Goal: Navigation & Orientation: Find specific page/section

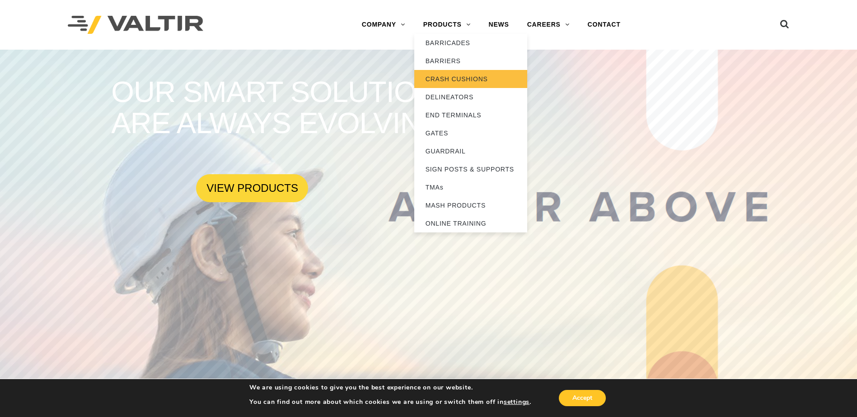
click at [442, 78] on link "CRASH CUSHIONS" at bounding box center [470, 79] width 113 height 18
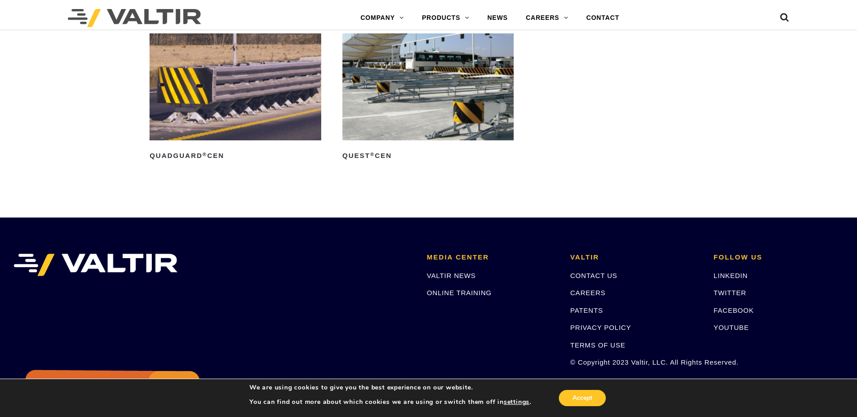
scroll to position [3178, 0]
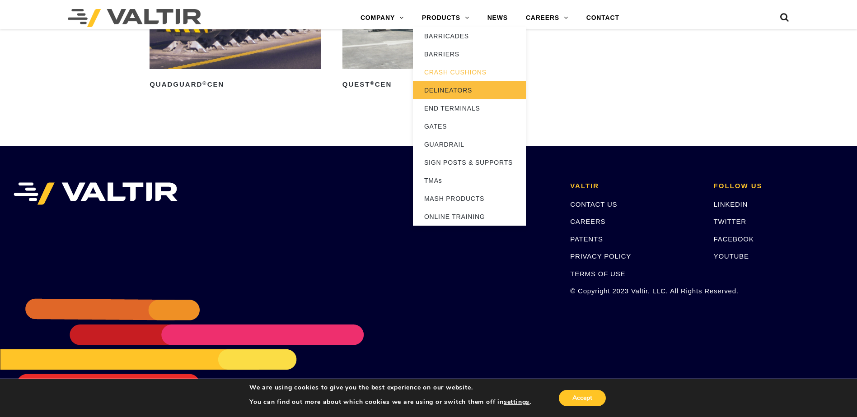
click at [442, 93] on link "DELINEATORS" at bounding box center [469, 90] width 113 height 18
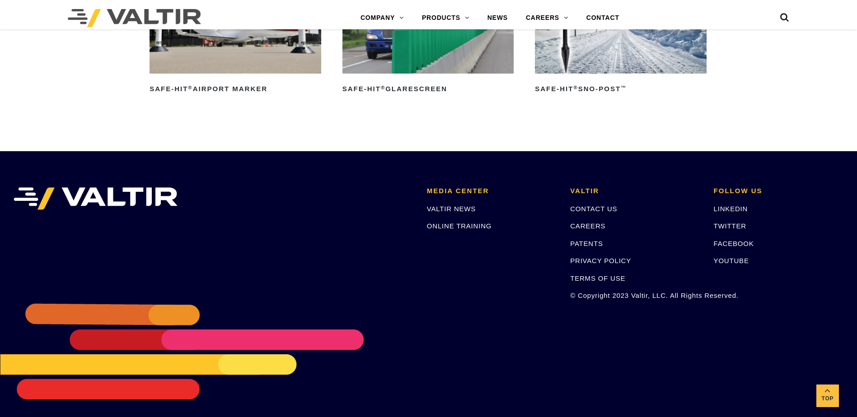
scroll to position [890, 0]
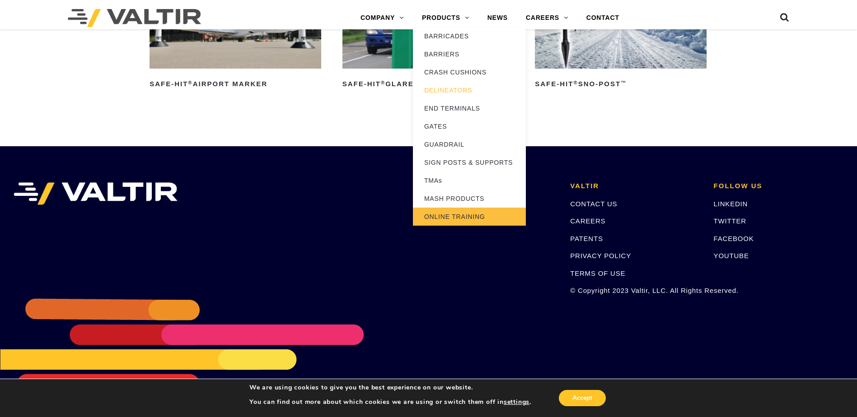
click at [446, 220] on link "ONLINE TRAINING" at bounding box center [469, 217] width 113 height 18
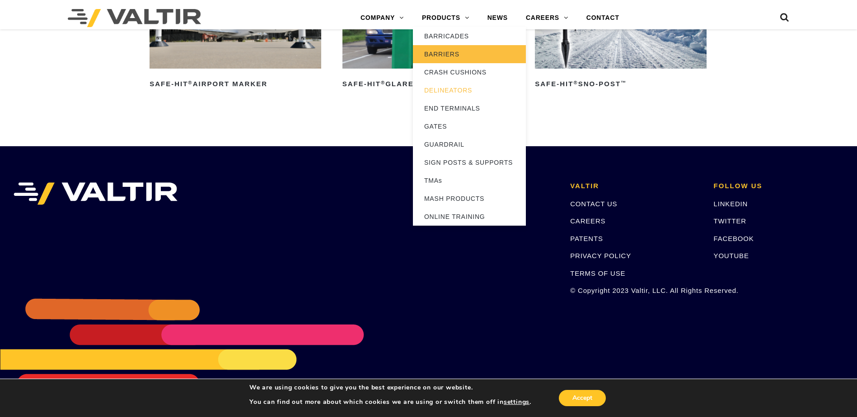
drag, startPoint x: 441, startPoint y: 13, endPoint x: 445, endPoint y: 46, distance: 33.6
click at [441, 13] on link "PRODUCTS" at bounding box center [445, 18] width 65 height 18
